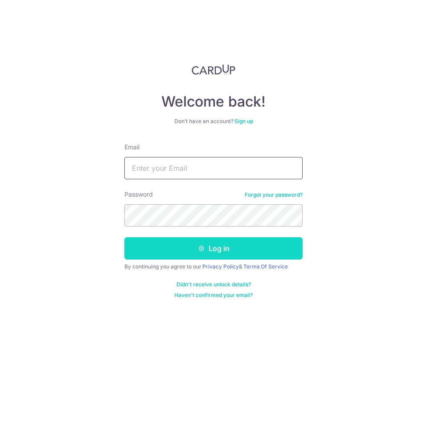
type input "[EMAIL_ADDRESS][PERSON_NAME][DOMAIN_NAME]"
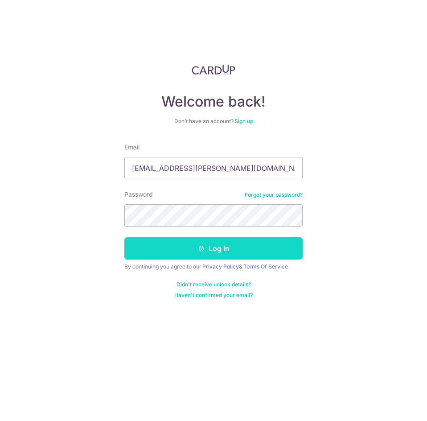
click at [197, 248] on button "Log in" at bounding box center [213, 248] width 178 height 22
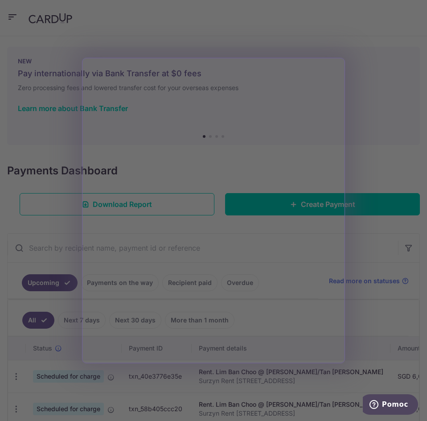
click at [360, 172] on div at bounding box center [216, 212] width 432 height 425
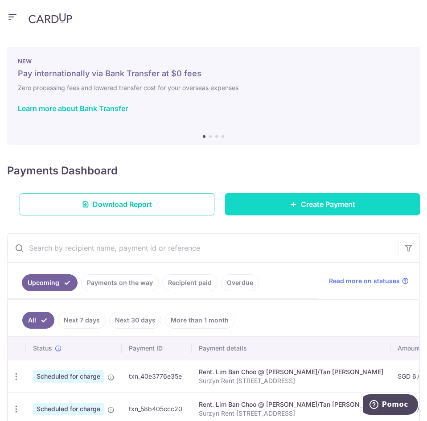
click at [359, 194] on link "Create Payment" at bounding box center [322, 204] width 195 height 22
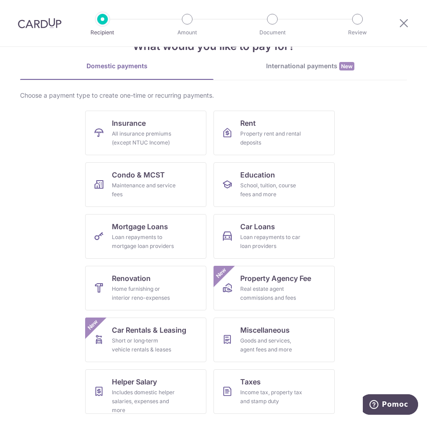
scroll to position [82, 0]
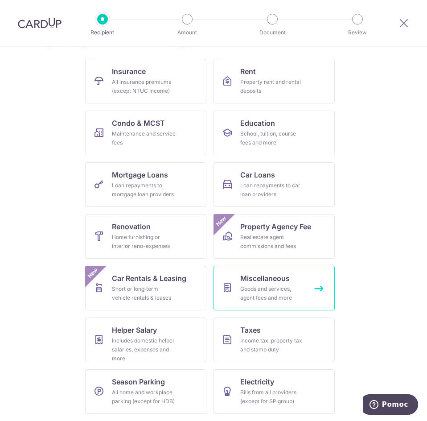
click at [241, 298] on div "Goods and services, agent fees and more" at bounding box center [272, 294] width 64 height 18
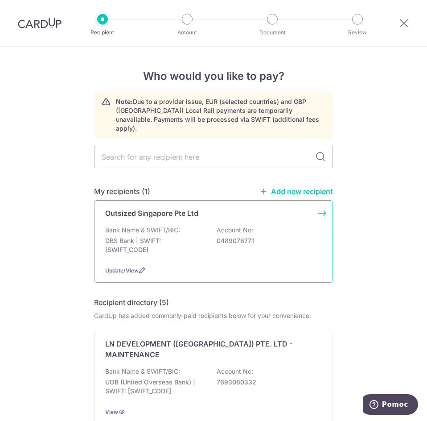
click at [219, 226] on p "Account No:" at bounding box center [235, 230] width 37 height 9
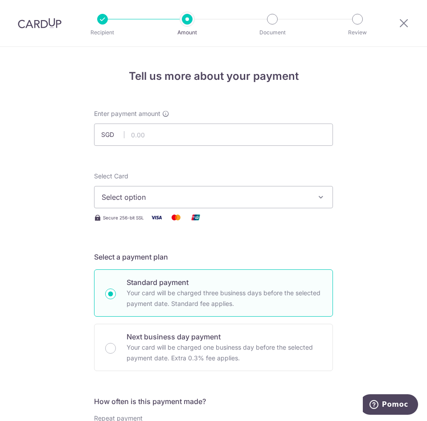
click at [99, 22] on div at bounding box center [102, 19] width 11 height 11
click at [110, 29] on p "Recipient" at bounding box center [103, 32] width 50 height 9
click at [401, 25] on icon at bounding box center [404, 22] width 11 height 11
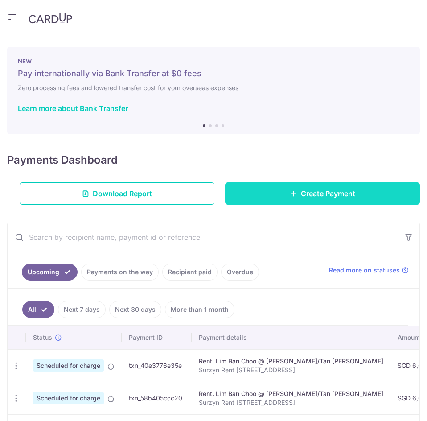
click at [310, 192] on span "Create Payment" at bounding box center [328, 193] width 54 height 11
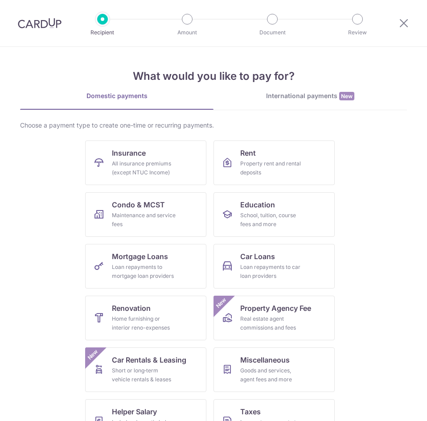
click at [314, 96] on div "International payments New" at bounding box center [311, 95] width 194 height 9
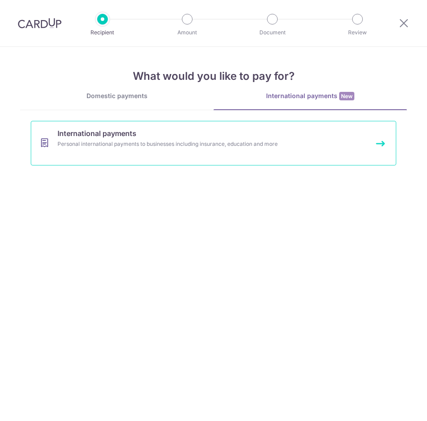
click at [138, 149] on link "International payments Personal international payments to businesses including …" at bounding box center [214, 143] width 366 height 45
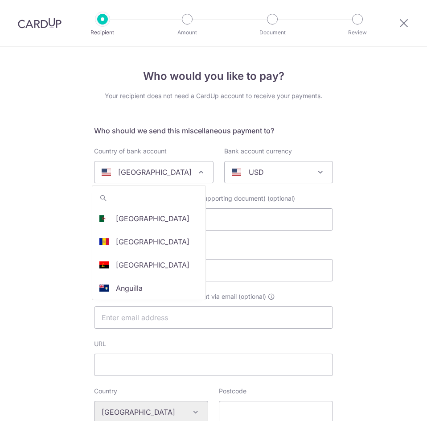
select select
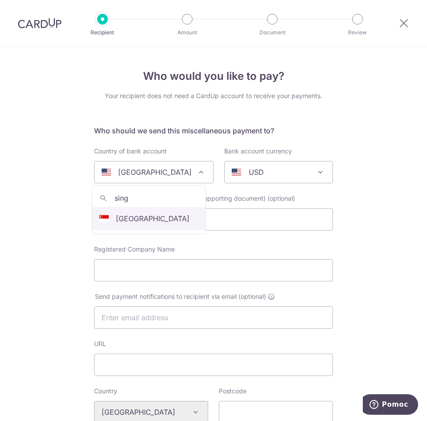
type input "sing"
select select "199"
select select "[GEOGRAPHIC_DATA]"
select select
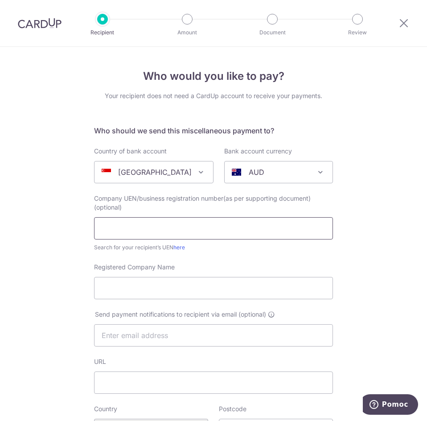
click at [139, 221] on input "text" at bounding box center [213, 228] width 239 height 22
click at [280, 171] on div "AUD" at bounding box center [271, 172] width 79 height 11
type input "usd"
click at [118, 229] on input "text" at bounding box center [213, 228] width 239 height 22
paste input "201909608W"
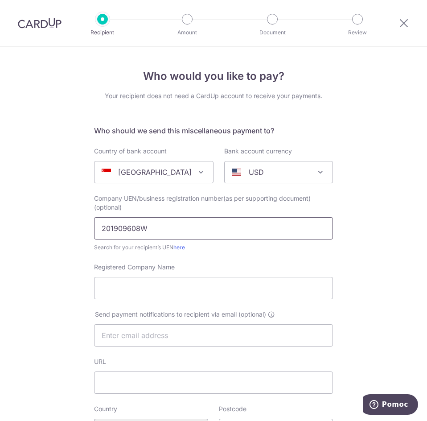
type input "201909608W"
click at [126, 283] on input "Registered Company Name" at bounding box center [213, 288] width 239 height 22
paste input "Outsized Singapore Pte Ltd"
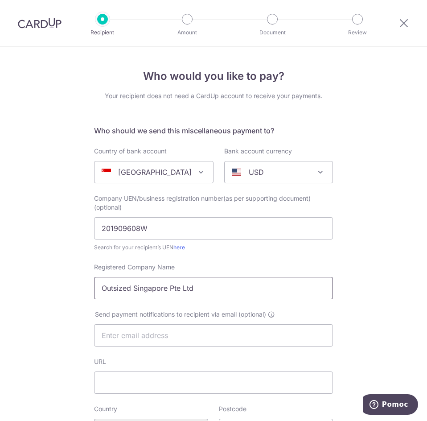
scroll to position [134, 0]
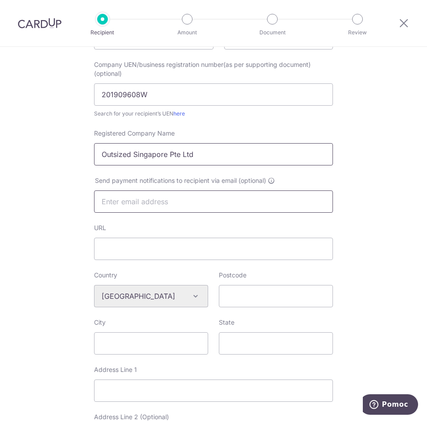
type input "Outsized Singapore Pte Ltd"
click at [188, 201] on input "text" at bounding box center [213, 202] width 239 height 22
click at [99, 243] on input "URL" at bounding box center [213, 249] width 239 height 22
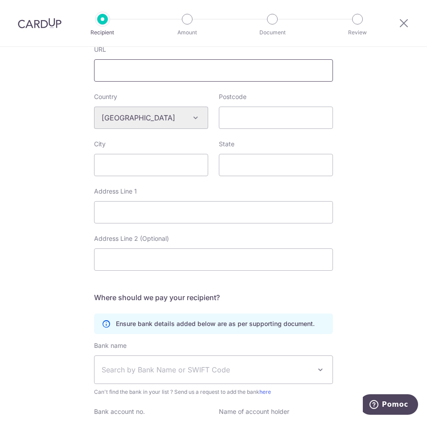
scroll to position [268, 0]
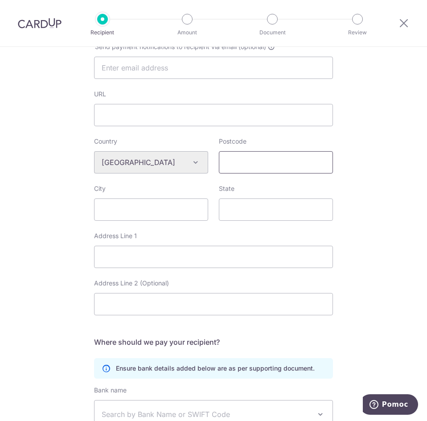
click at [251, 155] on input "Postcode" at bounding box center [276, 162] width 114 height 22
paste input "059915"
type input "059915"
drag, startPoint x: 111, startPoint y: 209, endPoint x: 118, endPoint y: 210, distance: 6.7
click at [111, 209] on input "City" at bounding box center [151, 210] width 114 height 22
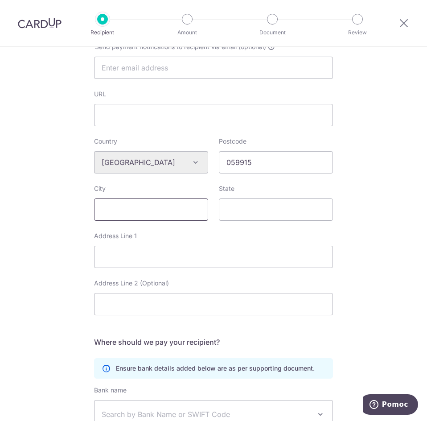
paste input "Singapore"
type input "Singapore"
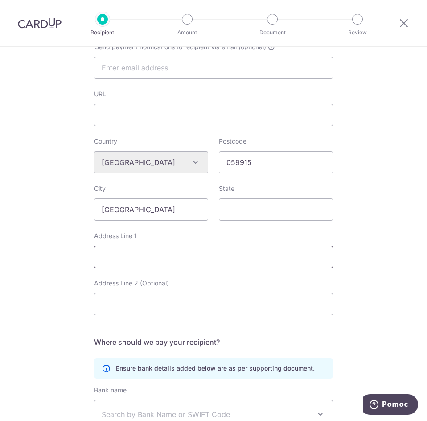
click at [161, 261] on input "Address Line 1" at bounding box center [213, 257] width 239 height 22
paste input "36 Carpenter Street #02-01 Carpenter Haus"
click at [168, 259] on input "36 Carpenter Street #02-01 Carpenter Haus" at bounding box center [213, 257] width 239 height 22
type input "36 Carpenter Street"
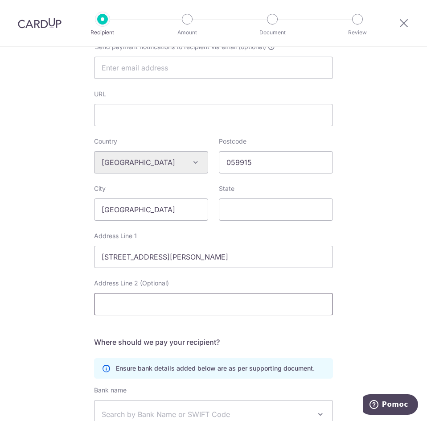
click at [186, 298] on input "Address Line 2 (Optional)" at bounding box center [213, 304] width 239 height 22
paste input "#02-01 Carpenter Haus"
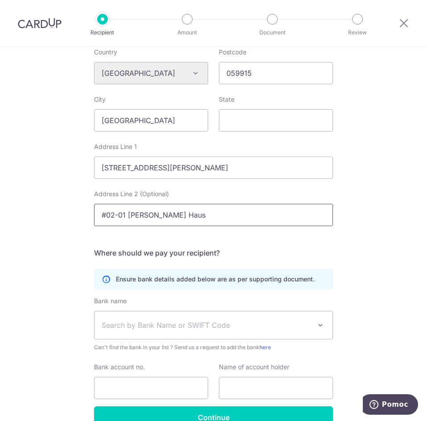
scroll to position [402, 0]
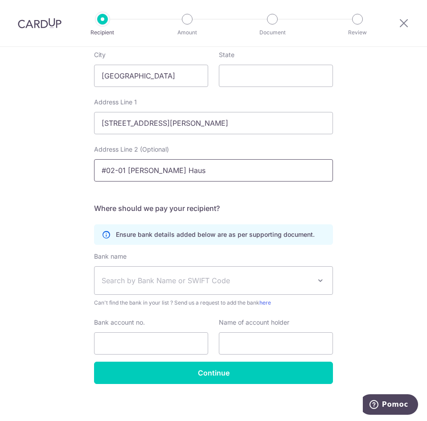
type input "#02-01 Carpenter Haus"
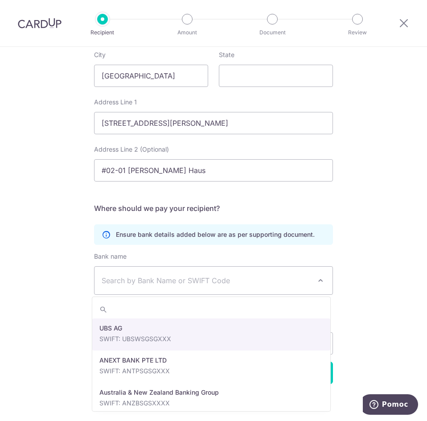
click at [229, 279] on span "Search by Bank Name or SWIFT Code" at bounding box center [207, 280] width 210 height 11
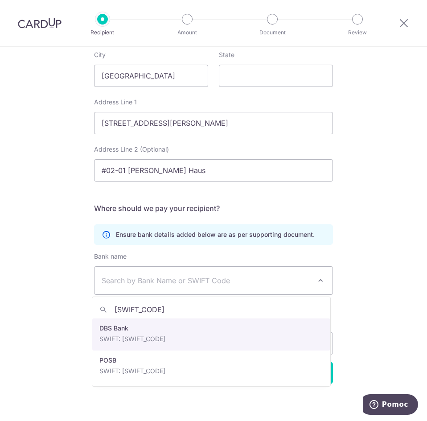
type input "DBSSSGSG"
select select "6"
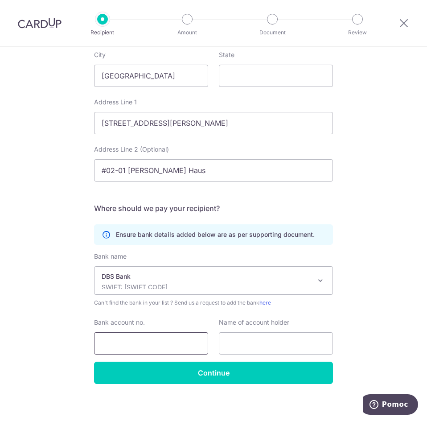
click at [134, 336] on input "Bank account no." at bounding box center [151, 343] width 114 height 22
paste input "0489076771"
type input "0489076771"
click at [256, 339] on input "text" at bounding box center [276, 343] width 114 height 22
paste input "Outsized Singapore Pte Ltd"
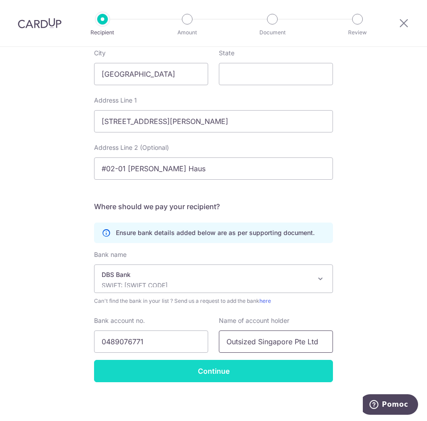
scroll to position [406, 0]
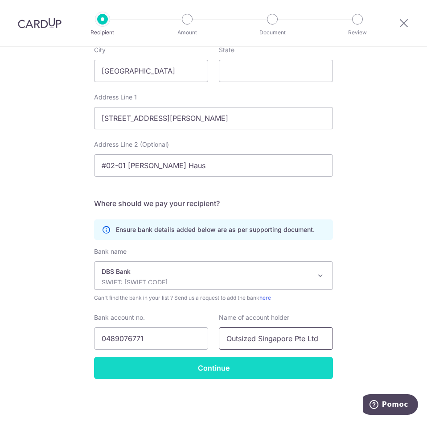
type input "Outsized Singapore Pte Ltd"
click at [190, 371] on input "Continue" at bounding box center [213, 368] width 239 height 22
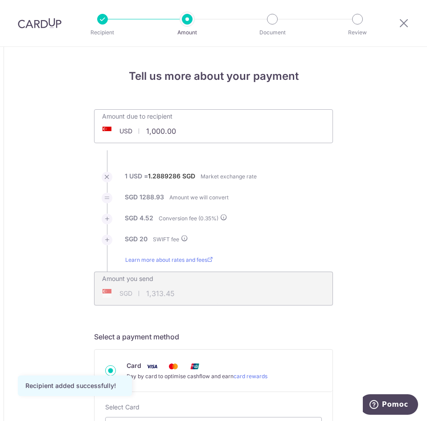
click at [144, 132] on input "1,000.00" at bounding box center [164, 131] width 138 height 21
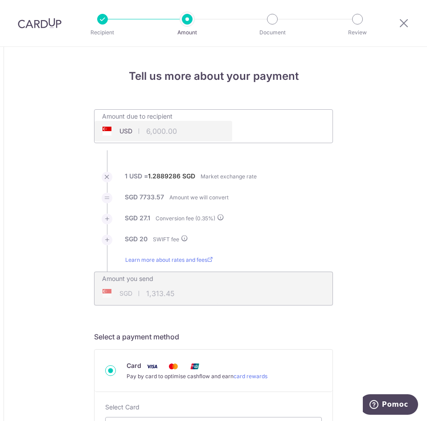
type input "6,000.00"
type input "7,780.67"
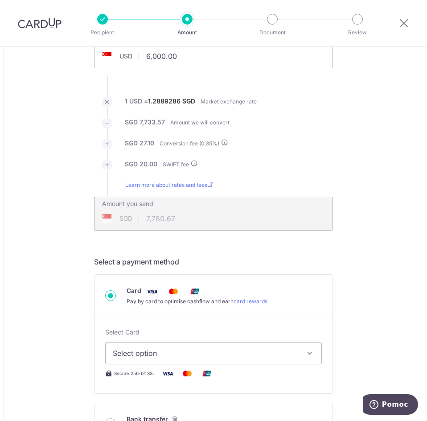
scroll to position [89, 0]
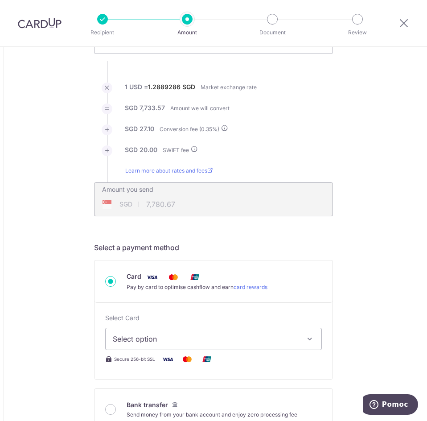
click at [290, 340] on span "Select option" at bounding box center [206, 339] width 186 height 11
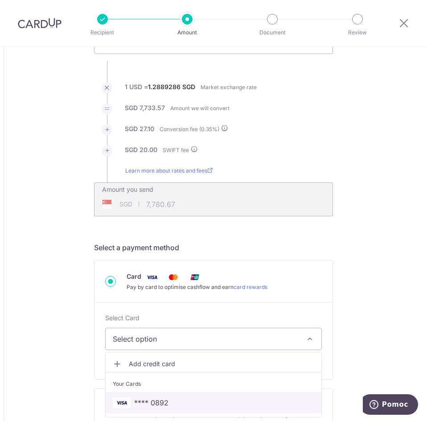
click at [214, 399] on span "**** 0892" at bounding box center [214, 403] width 202 height 11
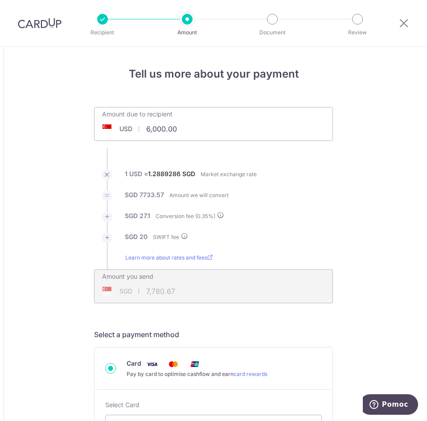
scroll to position [0, 0]
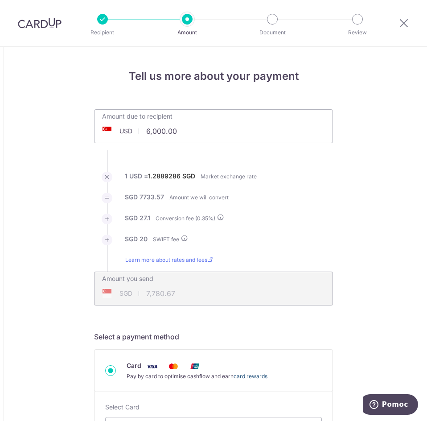
type input "6,000.00"
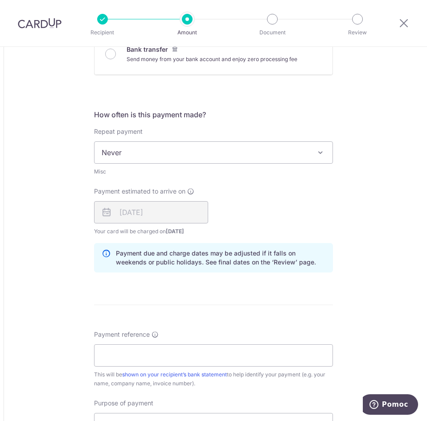
scroll to position [446, 0]
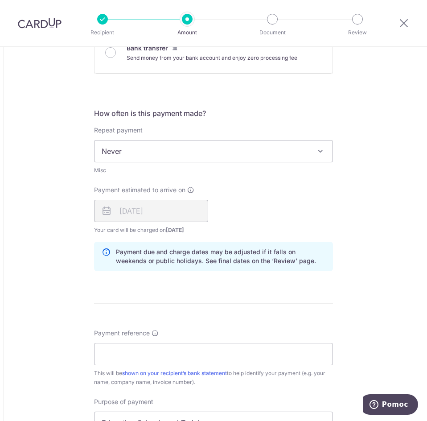
click at [217, 156] on span "Never" at bounding box center [214, 151] width 238 height 21
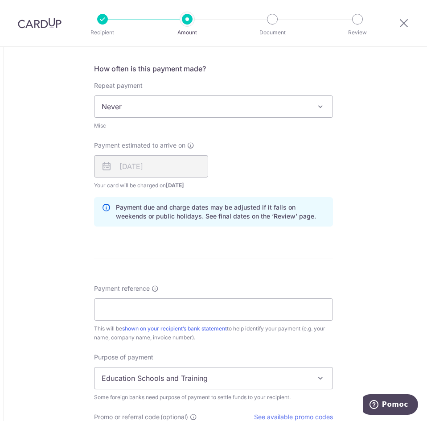
scroll to position [704, 0]
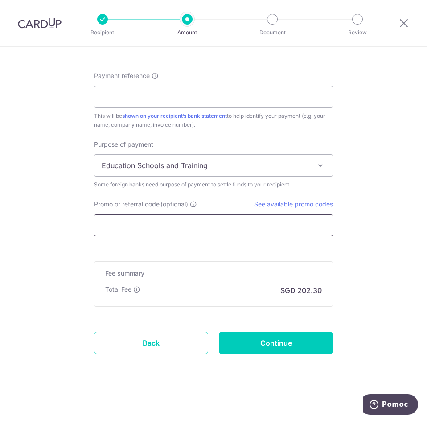
click at [180, 226] on input "Promo or referral code (optional)" at bounding box center [213, 225] width 239 height 22
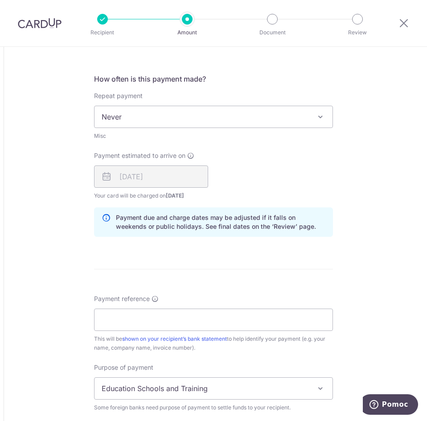
scroll to position [570, 0]
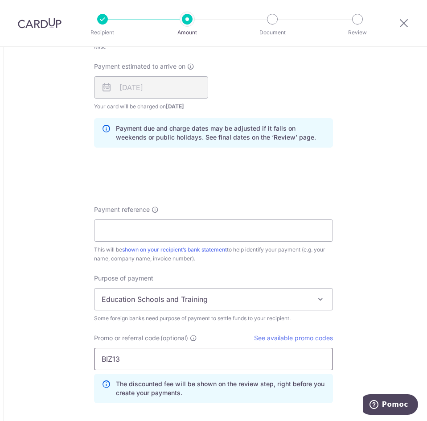
type input "BIZ13"
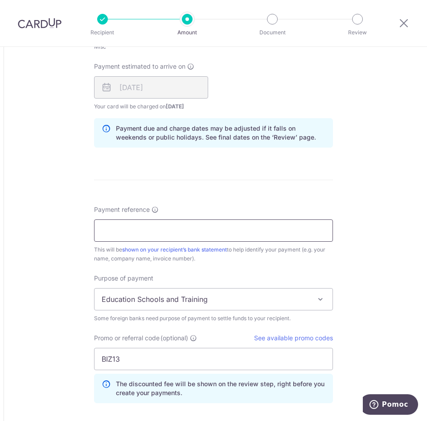
click at [132, 228] on input "Payment reference" at bounding box center [213, 231] width 239 height 22
paste input "INV-2286"
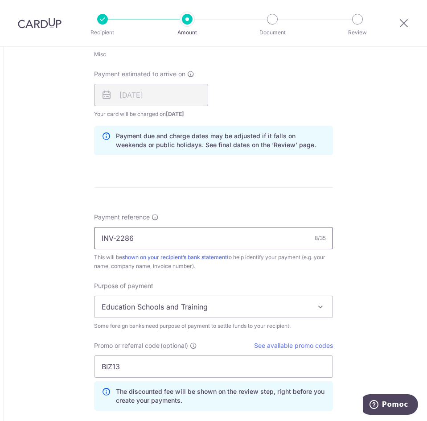
scroll to position [744, 0]
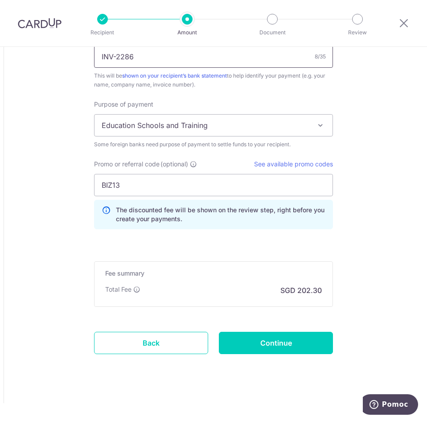
type input "INV-2286"
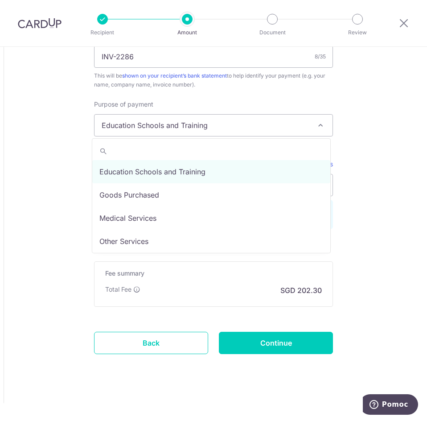
click at [315, 124] on span at bounding box center [320, 125] width 11 height 11
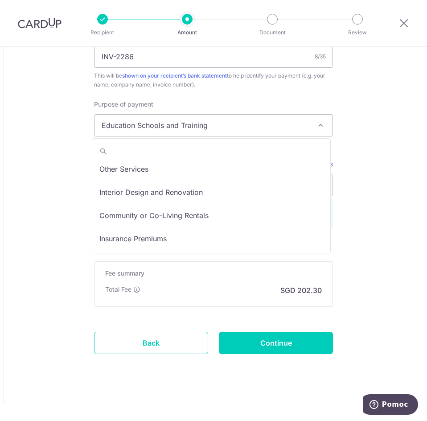
scroll to position [73, 0]
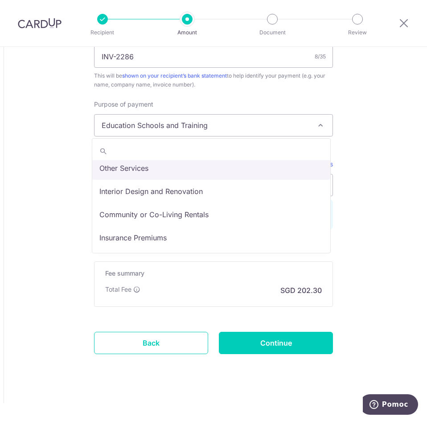
select select "Other Services"
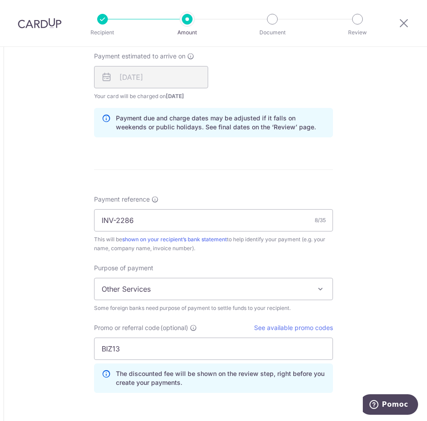
scroll to position [744, 0]
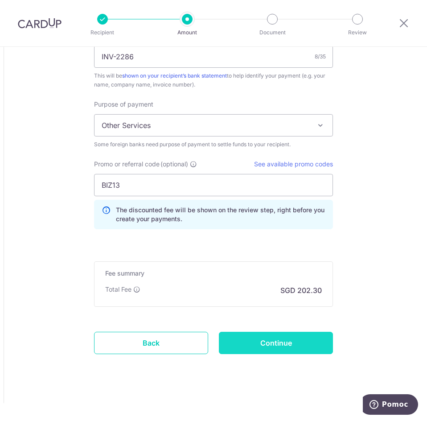
click at [293, 351] on input "Continue" at bounding box center [276, 343] width 114 height 22
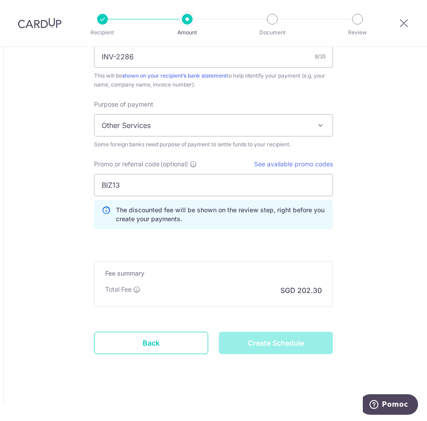
type input "Create Schedule"
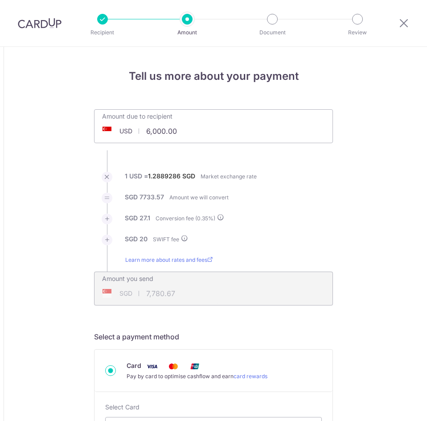
scroll to position [756, 0]
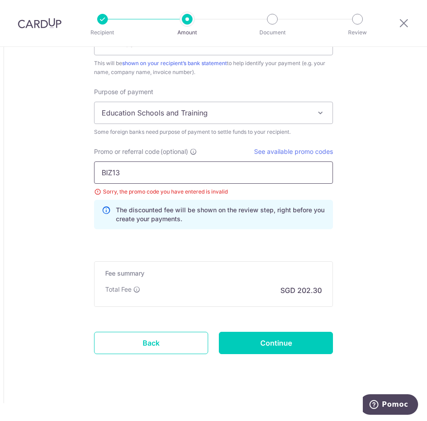
click at [108, 173] on input "BIZ13" at bounding box center [213, 173] width 239 height 22
paste input "GET225"
type input "GET225"
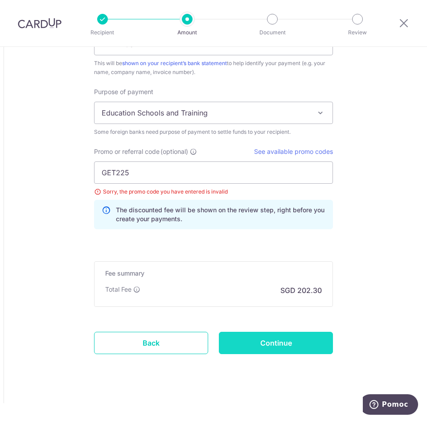
click at [269, 344] on input "Continue" at bounding box center [276, 343] width 114 height 22
type input "Update Schedule"
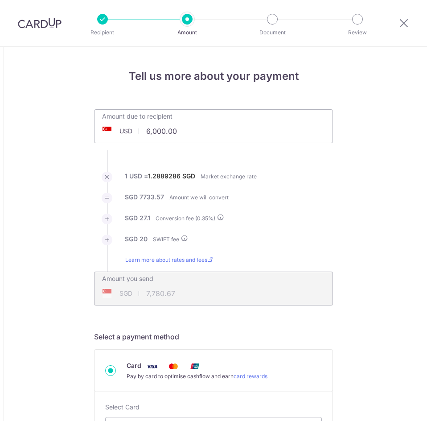
scroll to position [756, 0]
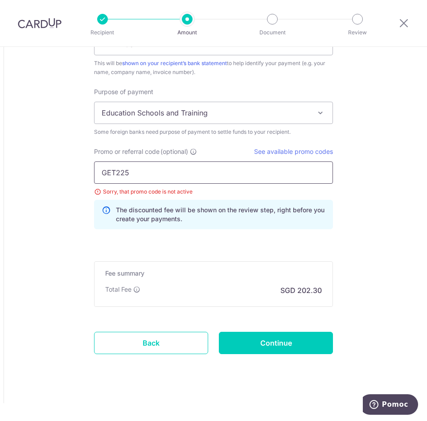
click at [110, 177] on input "GET225" at bounding box center [213, 173] width 239 height 22
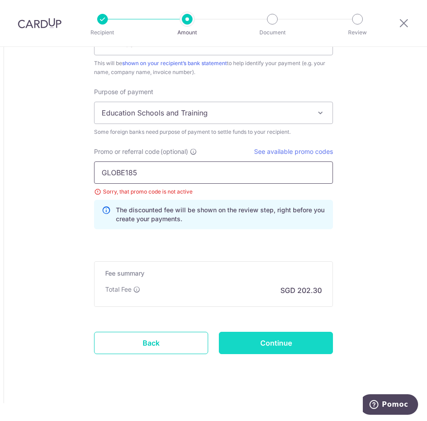
type input "GLOBE185"
click at [277, 350] on input "Continue" at bounding box center [276, 343] width 114 height 22
type input "Update Schedule"
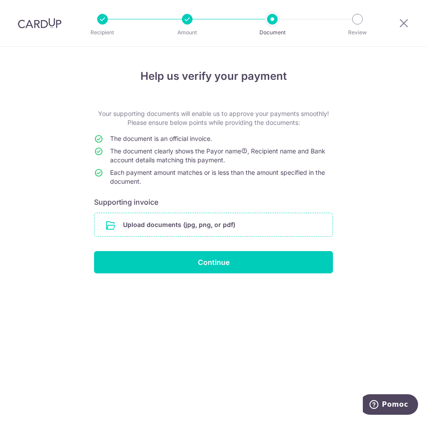
click at [179, 229] on input "file" at bounding box center [214, 224] width 238 height 23
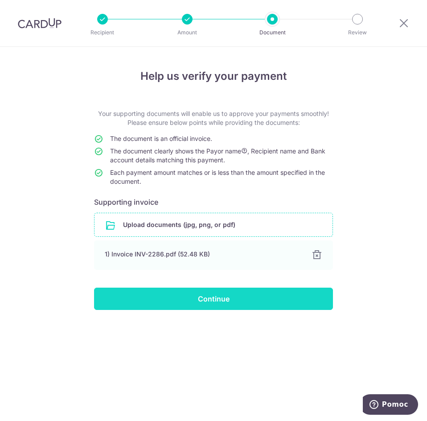
click at [219, 302] on input "Continue" at bounding box center [213, 299] width 239 height 22
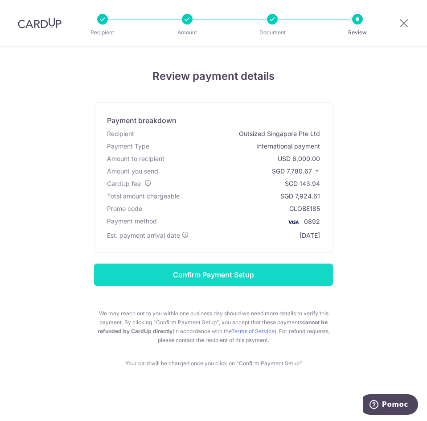
click at [235, 278] on input "Confirm Payment Setup" at bounding box center [213, 275] width 239 height 22
